Goal: Transaction & Acquisition: Download file/media

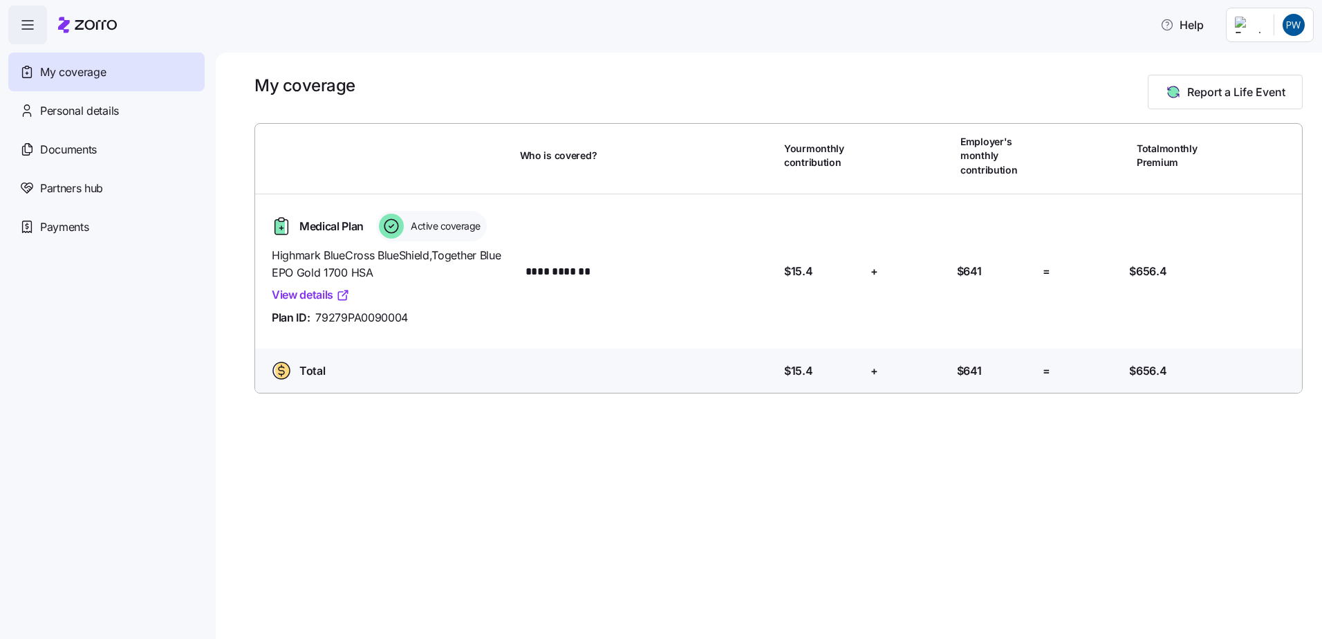
click at [300, 290] on link "View details" at bounding box center [311, 294] width 78 height 17
click at [88, 113] on span "Personal details" at bounding box center [79, 110] width 79 height 17
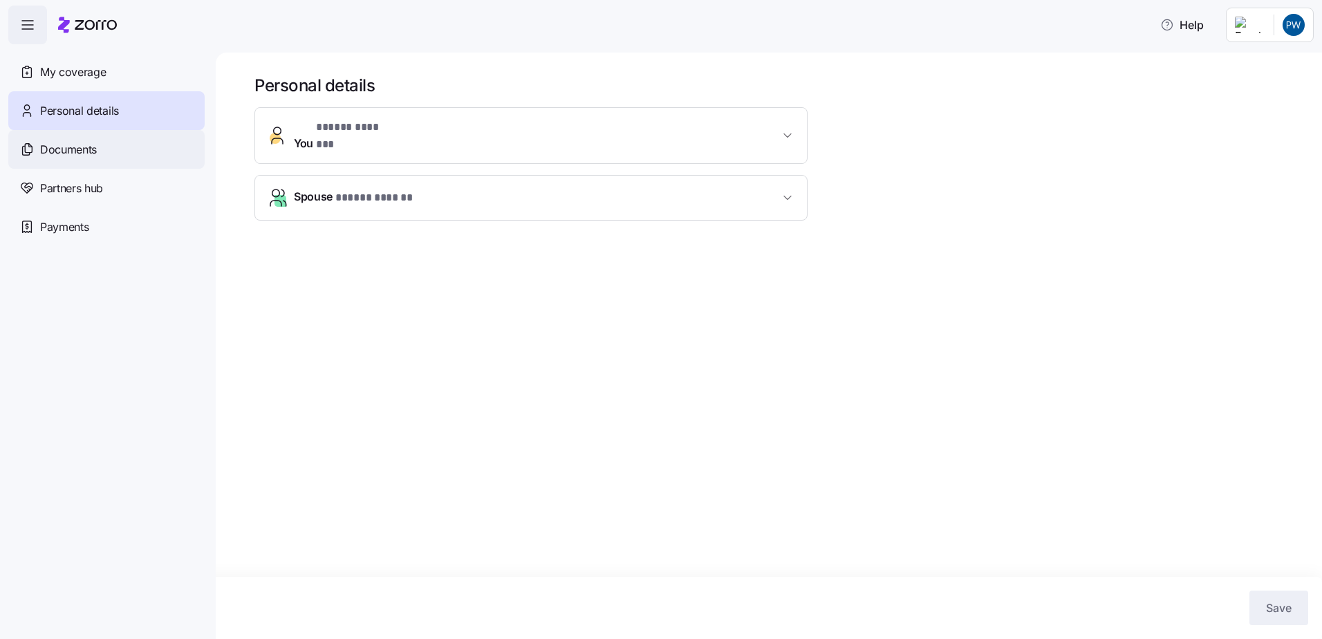
click at [73, 137] on div "Documents" at bounding box center [106, 149] width 196 height 39
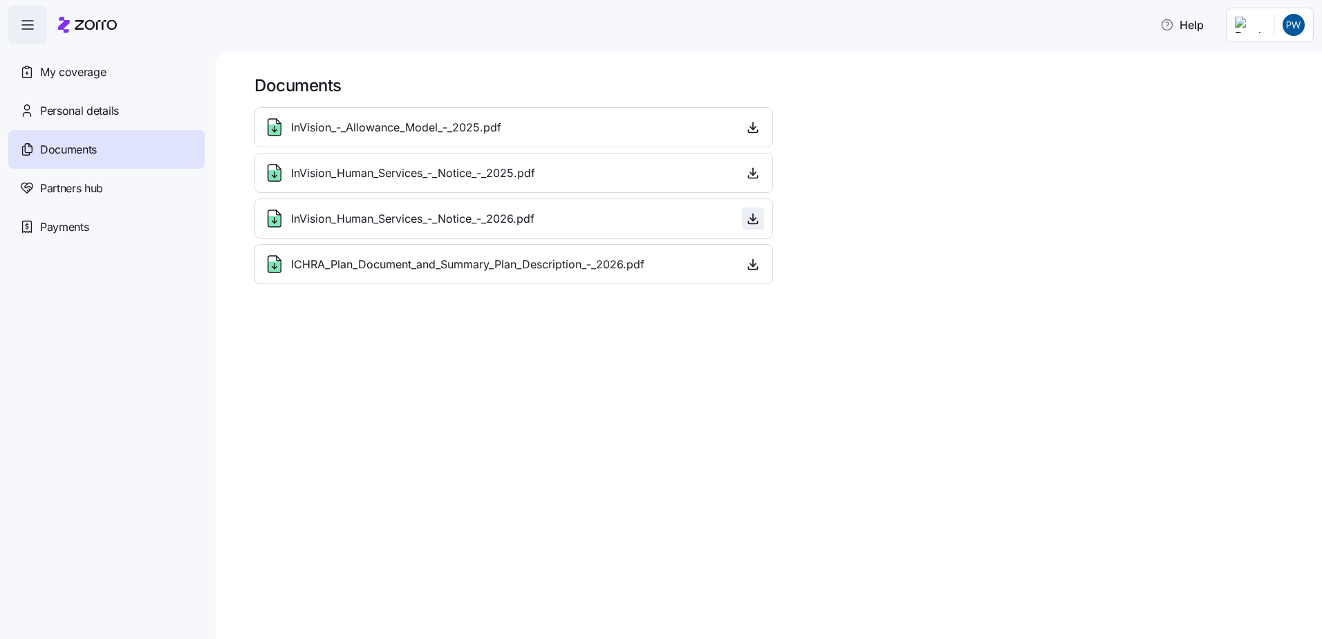
click at [753, 216] on icon "button" at bounding box center [753, 217] width 0 height 7
click at [754, 127] on icon "button" at bounding box center [753, 127] width 14 height 14
click at [758, 263] on icon "button" at bounding box center [753, 264] width 14 height 14
click at [749, 219] on icon "button" at bounding box center [753, 219] width 14 height 14
click at [753, 176] on icon "button" at bounding box center [753, 172] width 0 height 7
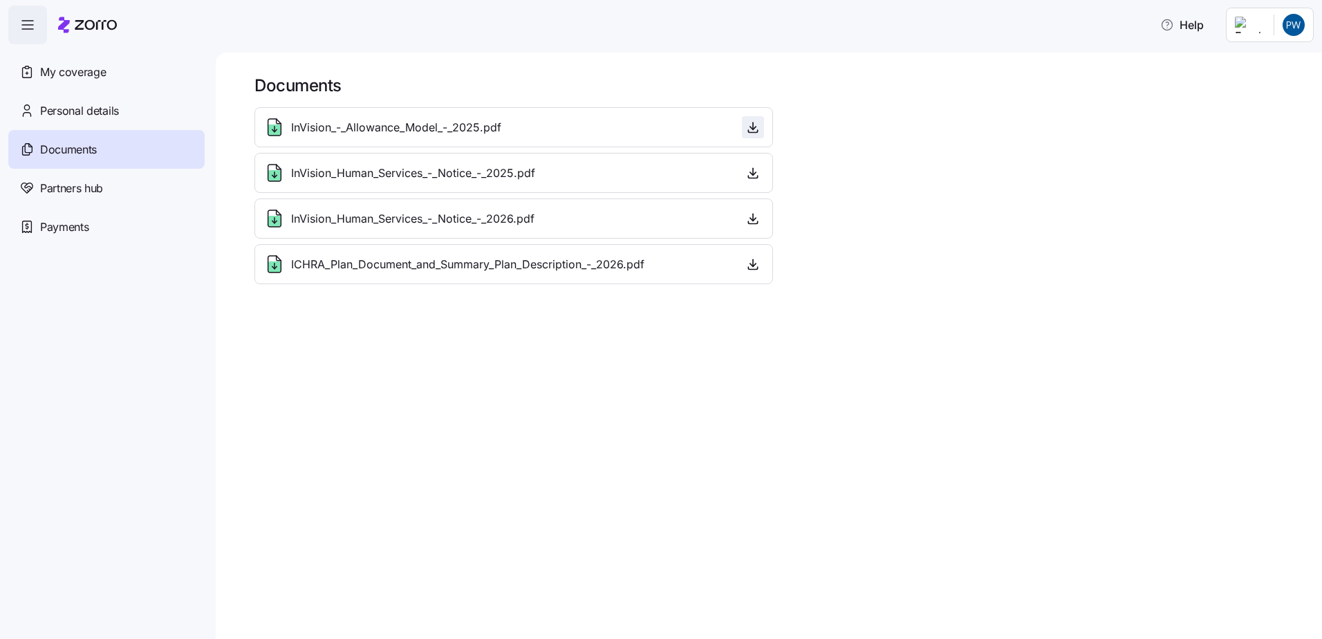
click at [754, 129] on icon "button" at bounding box center [753, 128] width 6 height 3
click at [755, 263] on icon "button" at bounding box center [753, 264] width 14 height 14
click at [104, 75] on span "My coverage" at bounding box center [73, 72] width 66 height 17
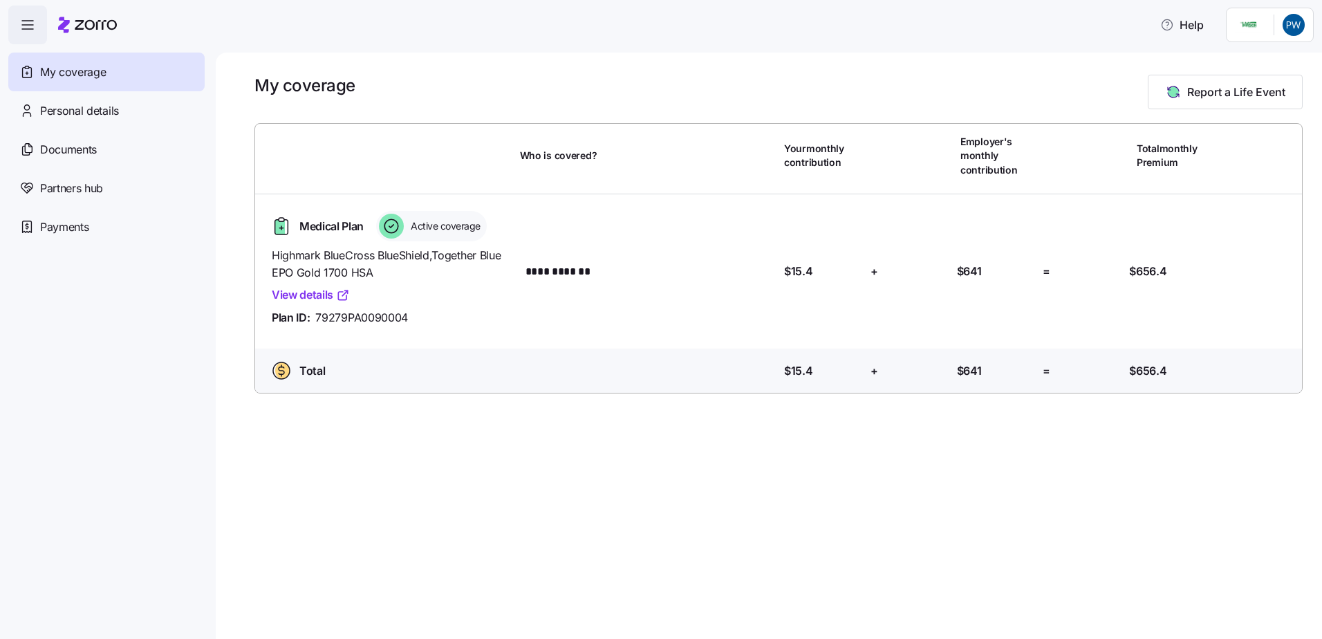
click at [321, 291] on link "View details" at bounding box center [311, 294] width 78 height 17
